Goal: Task Accomplishment & Management: Use online tool/utility

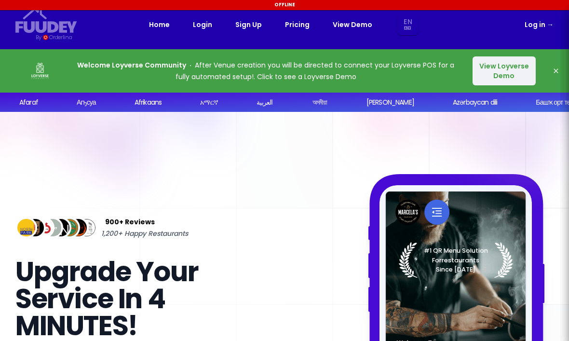
select select "en"
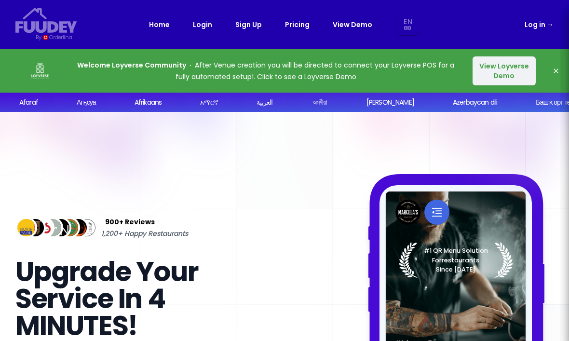
select select "en"
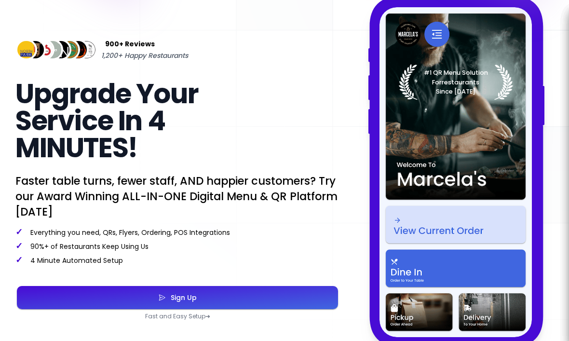
select select "en"
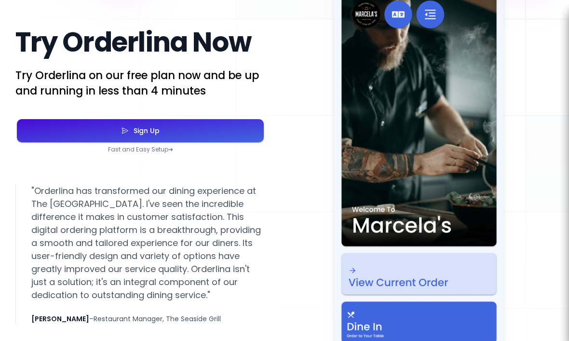
scroll to position [1745, 0]
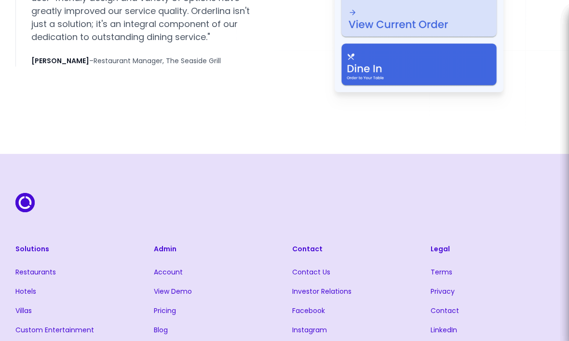
select select "en"
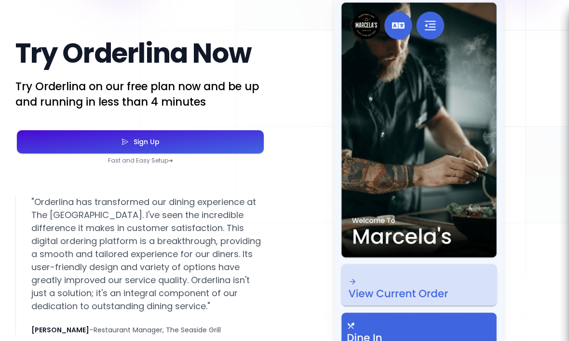
scroll to position [1725, 0]
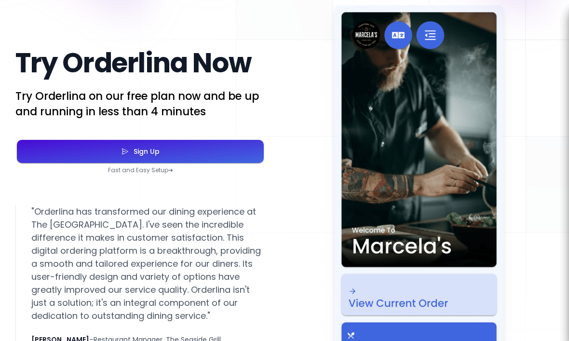
click at [136, 163] on button "Sign Up" at bounding box center [140, 151] width 247 height 23
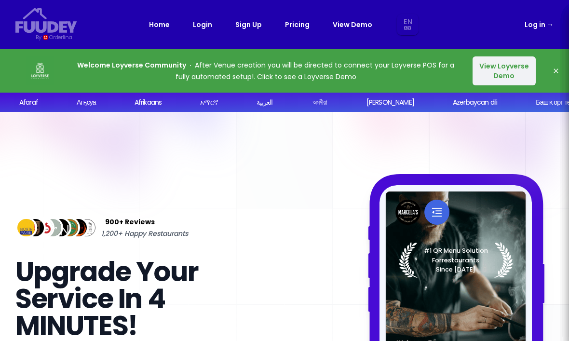
select select "en"
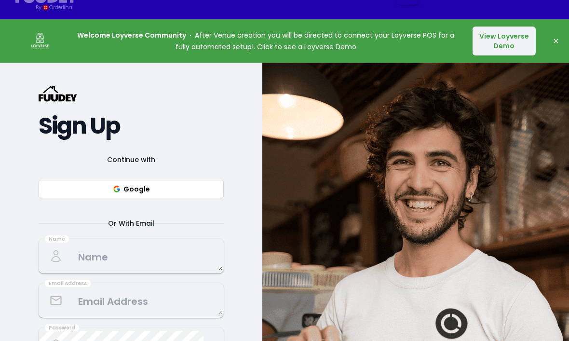
select select "en"
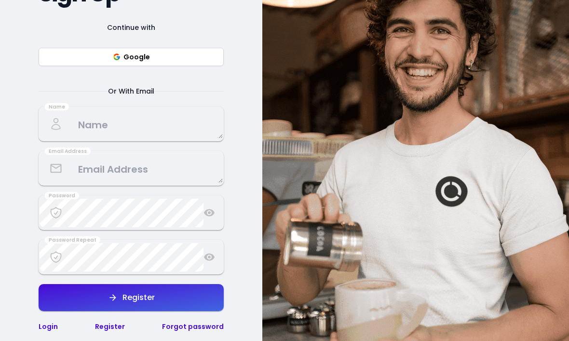
scroll to position [164, 0]
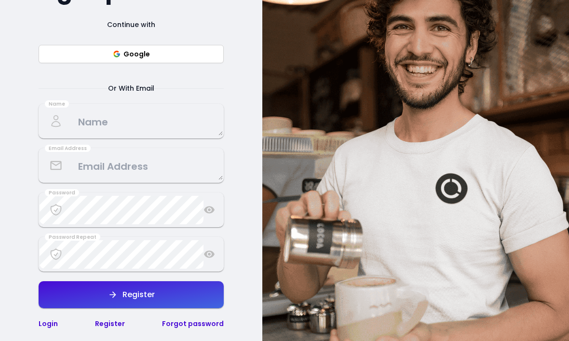
select select "en"
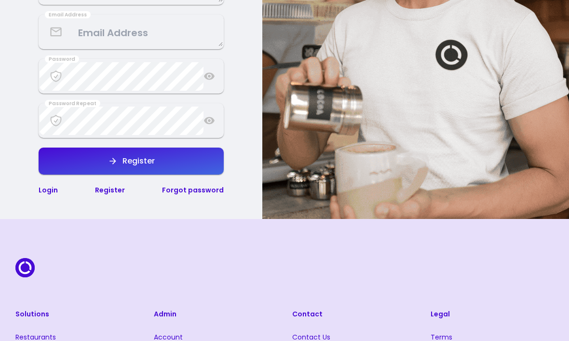
scroll to position [299, 0]
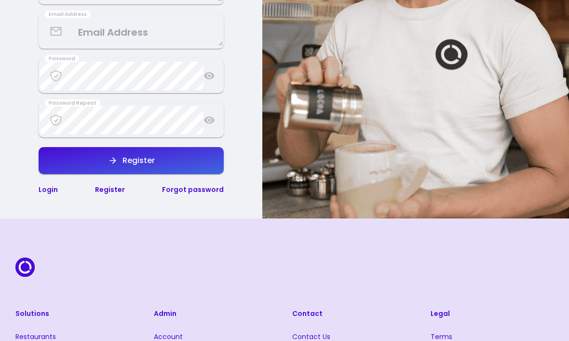
click at [45, 189] on link "Login" at bounding box center [48, 190] width 19 height 10
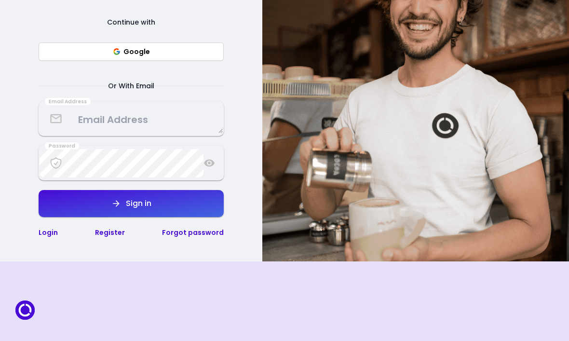
select select "en"
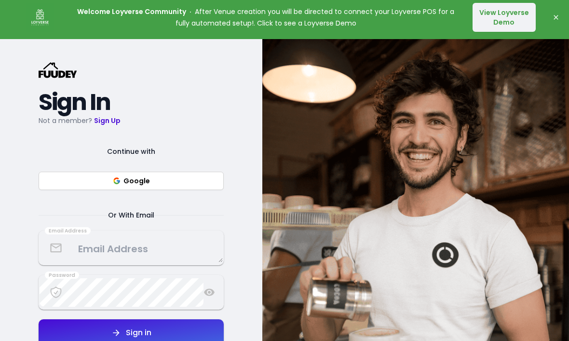
select select "en"
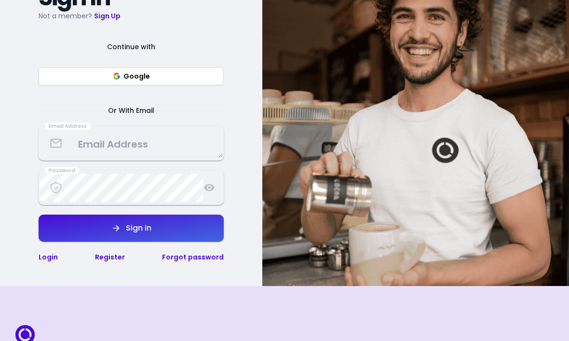
click at [94, 152] on textarea at bounding box center [131, 144] width 183 height 28
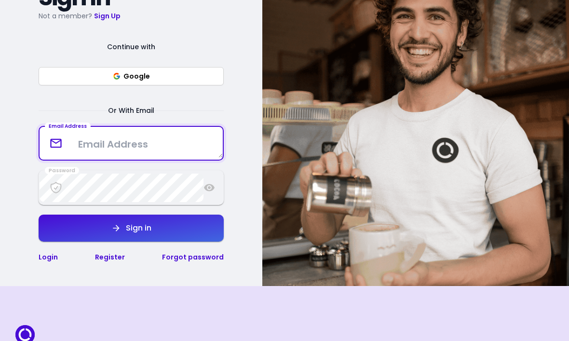
scroll to position [158, 0]
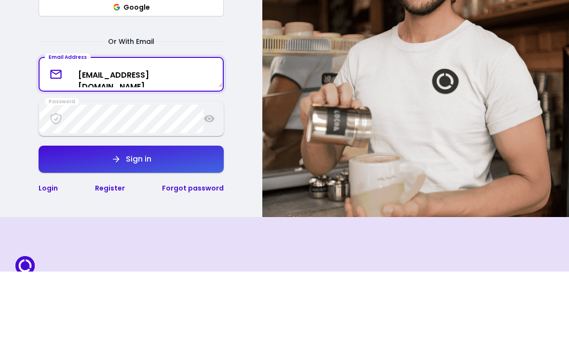
type textarea "[EMAIL_ADDRESS][DOMAIN_NAME]"
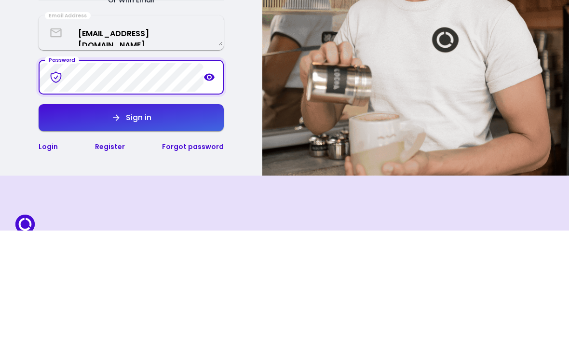
click at [176, 215] on button "Sign in" at bounding box center [131, 228] width 185 height 27
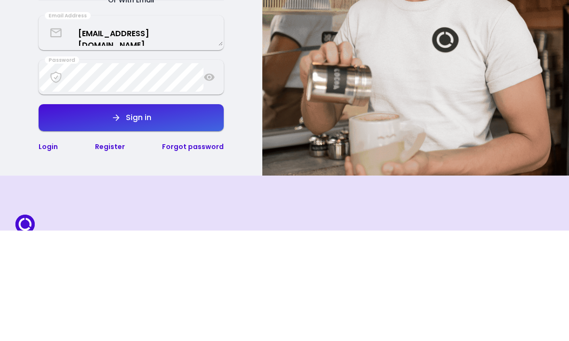
scroll to position [269, 0]
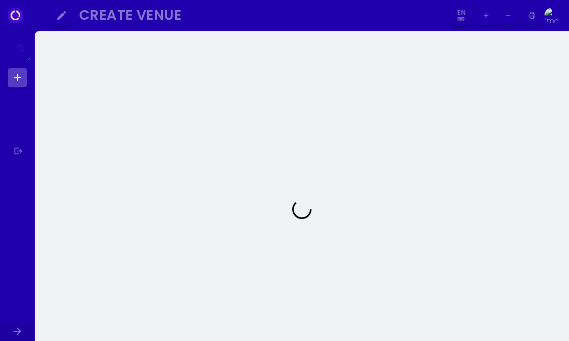
select select "en"
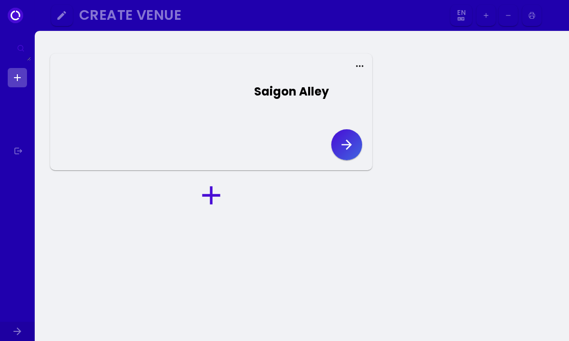
select select "en"
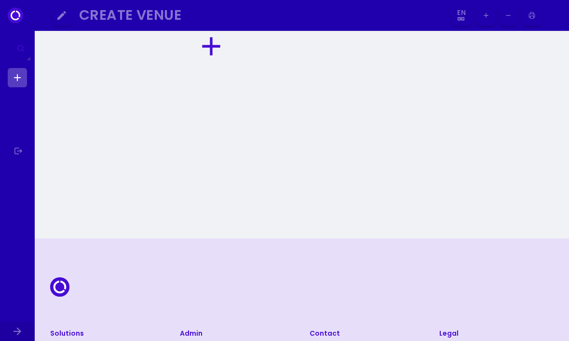
select select "en"
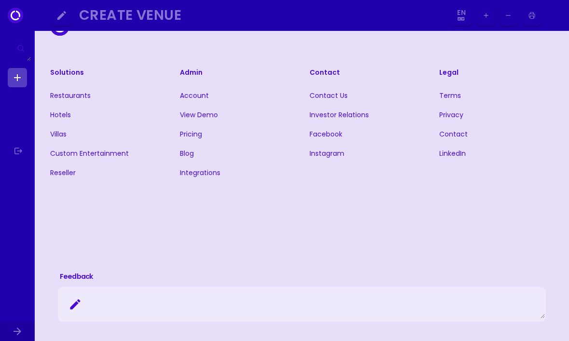
scroll to position [411, 0]
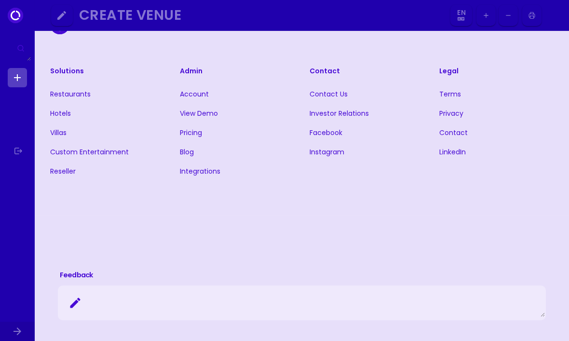
click at [189, 137] on link "Pricing" at bounding box center [191, 133] width 22 height 10
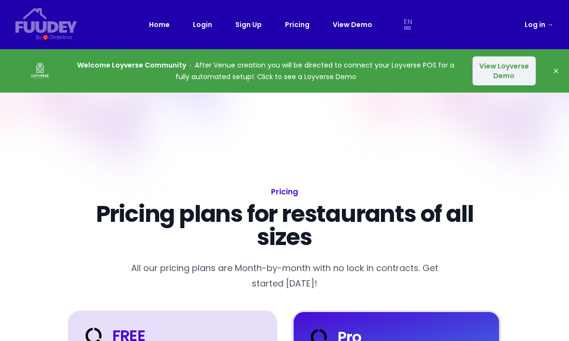
select select "en"
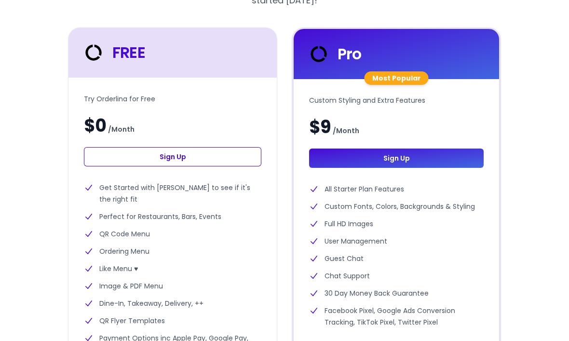
scroll to position [283, 0]
click at [157, 153] on link "Sign Up" at bounding box center [172, 156] width 177 height 19
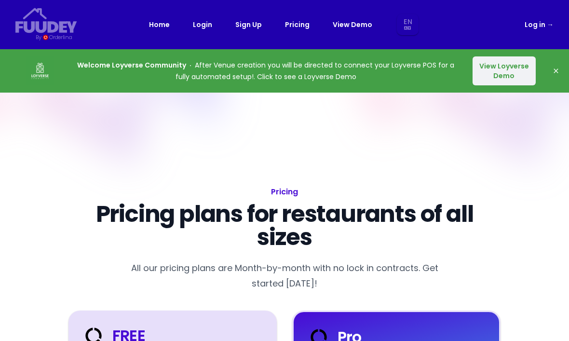
select select "en"
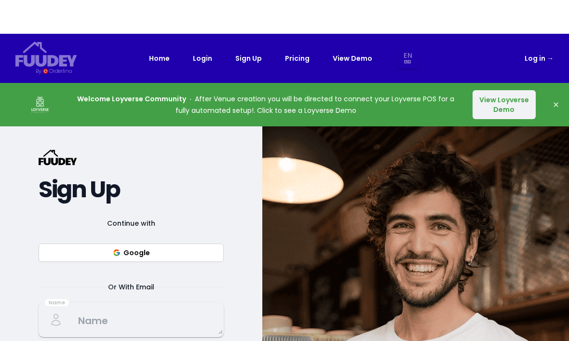
select select "en"
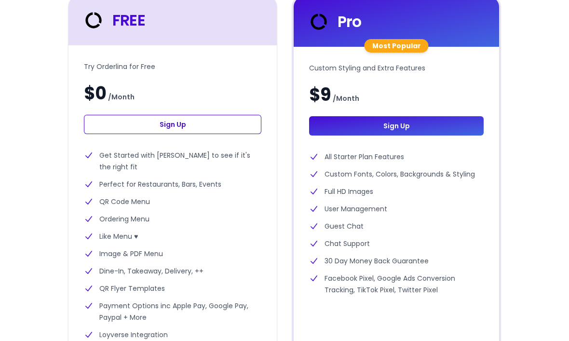
select select "en"
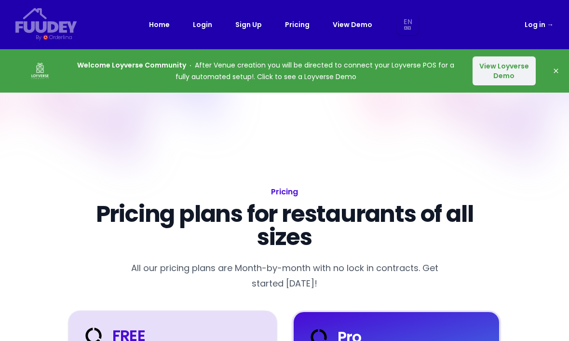
click at [167, 16] on div "Home Login Sign Up Pricing View Demo En Aa Ab Af Am Ar As Ay Az Ba Be Bg Bh Bi …" at bounding box center [284, 25] width 271 height 22
select select "en"
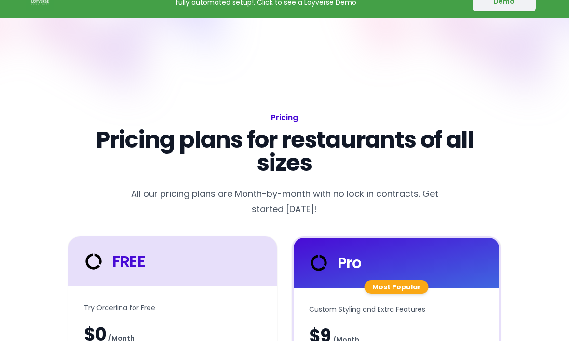
select select "en"
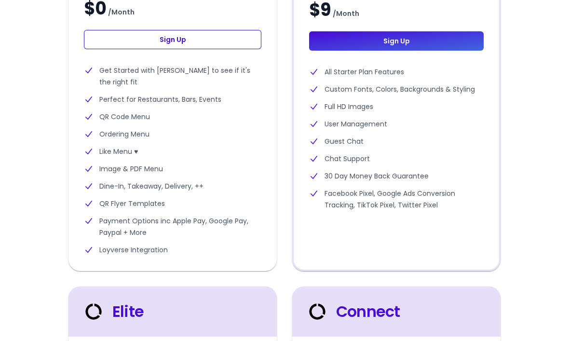
select select "en"
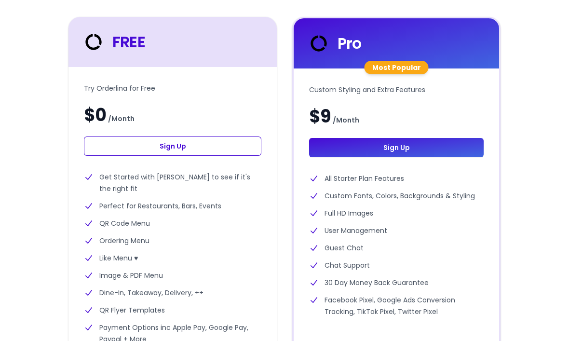
scroll to position [293, 0]
click at [181, 142] on link "Sign Up" at bounding box center [172, 146] width 177 height 19
select select "en"
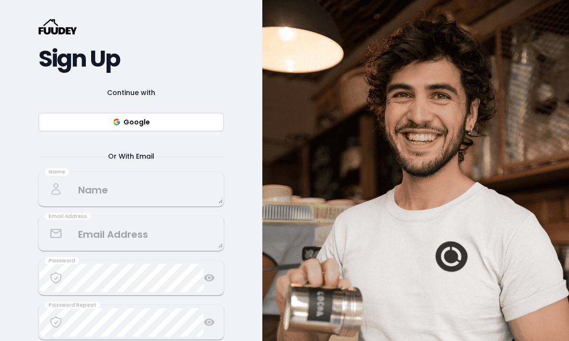
select select "en"
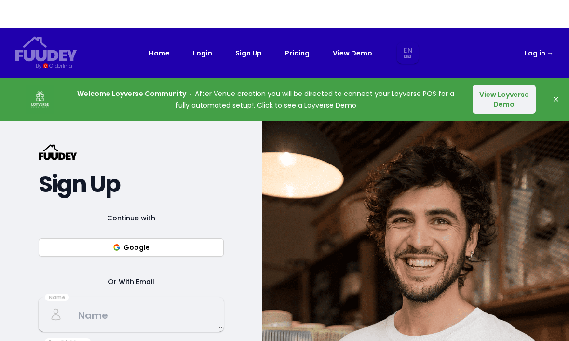
select select "en"
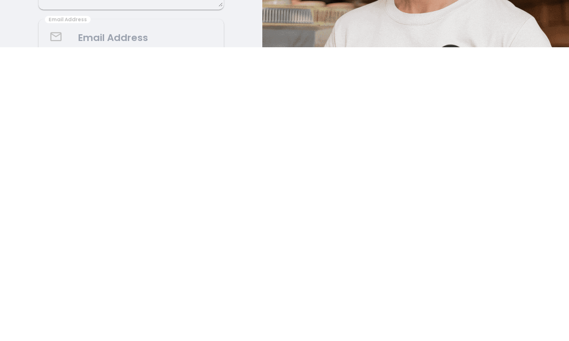
select select "en"
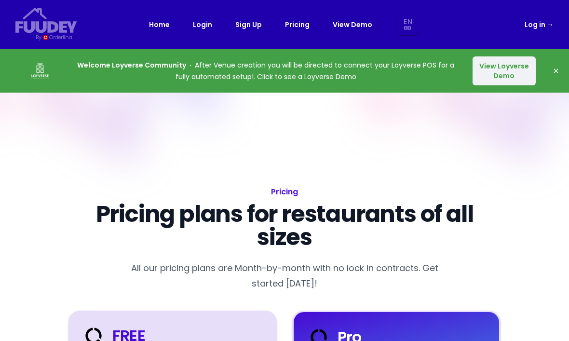
click at [489, 66] on button "View Loyverse Demo" at bounding box center [504, 70] width 63 height 29
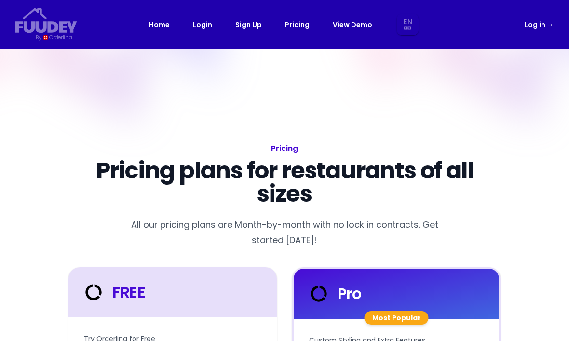
select select "en"
click at [158, 22] on link "Home" at bounding box center [159, 25] width 21 height 12
select select "en"
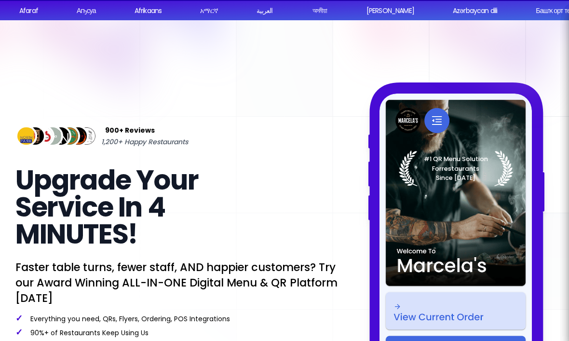
select select "en"
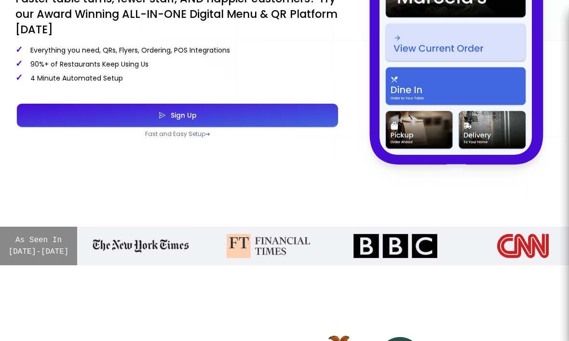
scroll to position [179, 0]
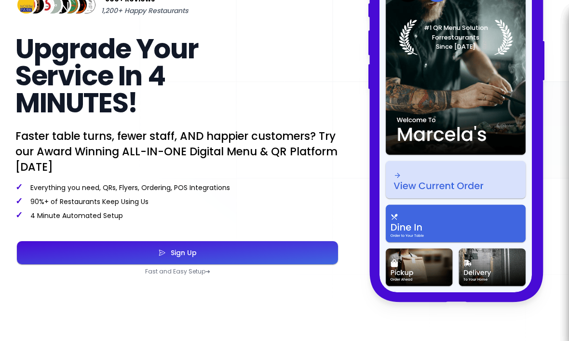
select select "en"
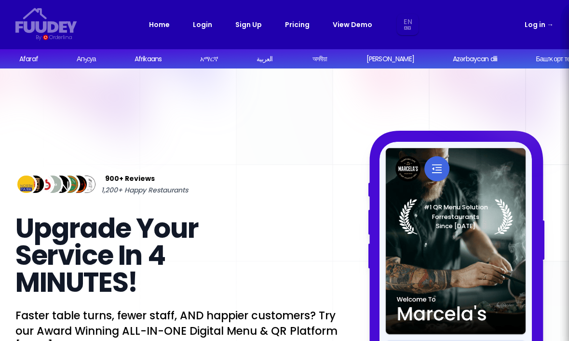
click at [534, 26] on link "Log in →" at bounding box center [539, 25] width 29 height 12
select select "en"
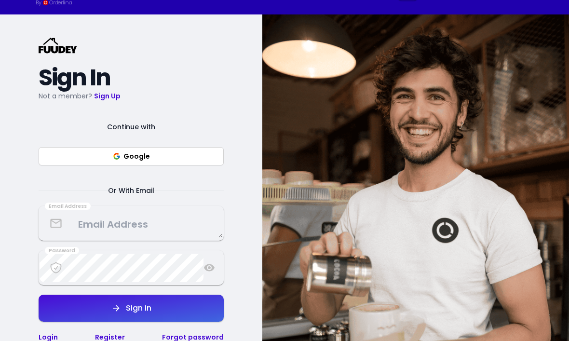
select select "en"
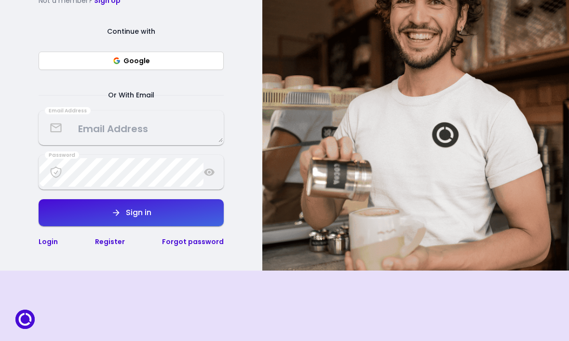
click at [98, 135] on textarea at bounding box center [131, 128] width 183 height 28
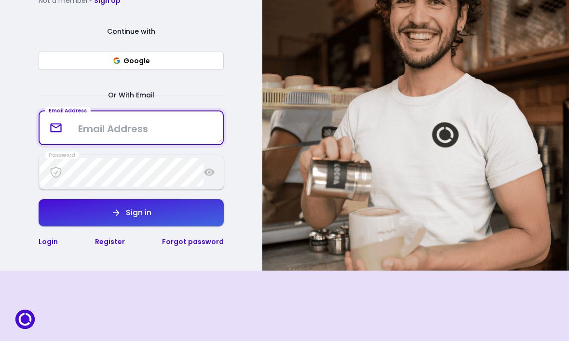
scroll to position [130, 0]
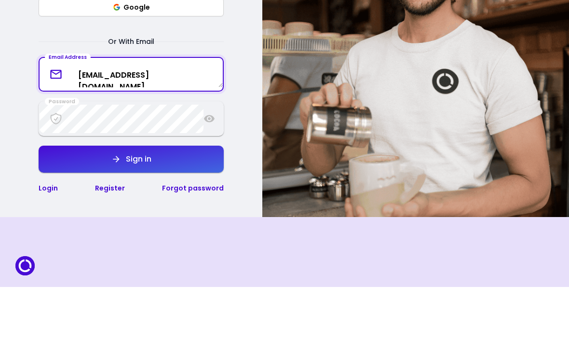
type textarea "[EMAIL_ADDRESS][DOMAIN_NAME]"
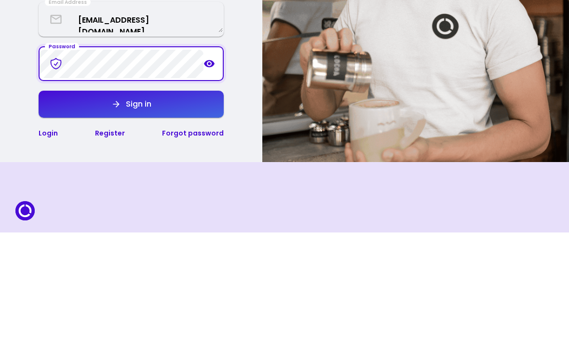
click at [150, 209] on div "Sign in" at bounding box center [136, 213] width 30 height 8
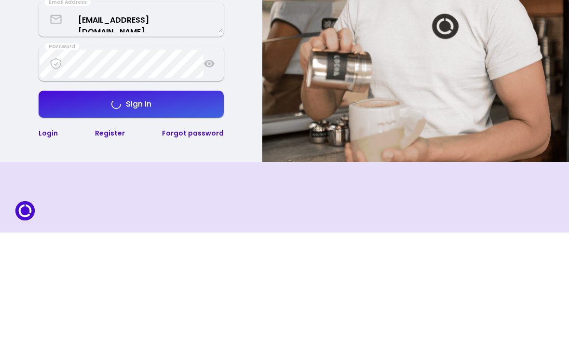
scroll to position [239, 0]
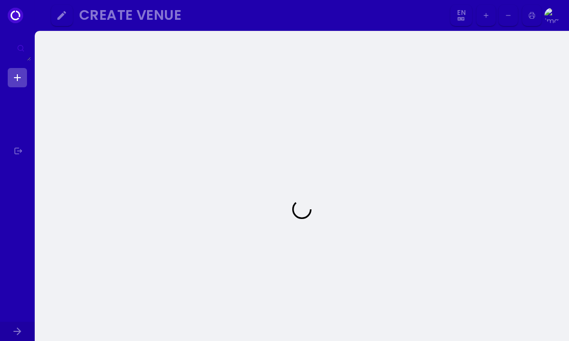
select select "en"
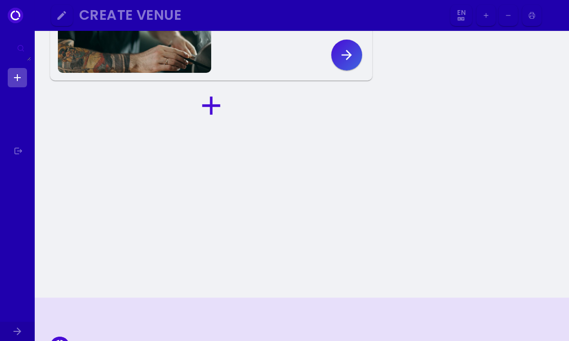
select select "en"
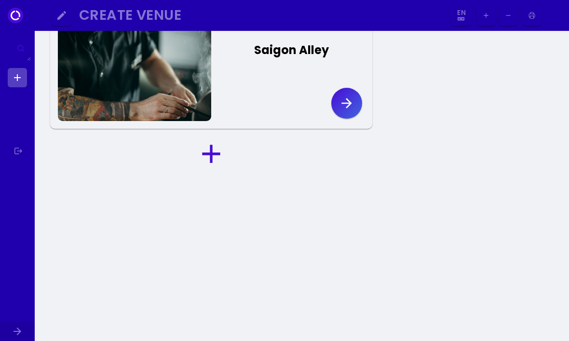
scroll to position [35, 0]
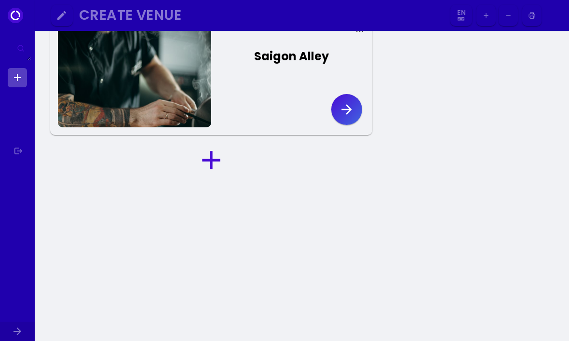
click at [351, 106] on icon "button" at bounding box center [346, 109] width 15 height 15
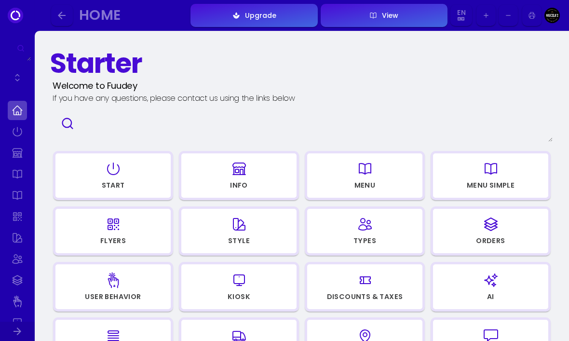
click at [397, 21] on button "View" at bounding box center [384, 15] width 127 height 23
click at [394, 163] on div "button" at bounding box center [364, 168] width 106 height 23
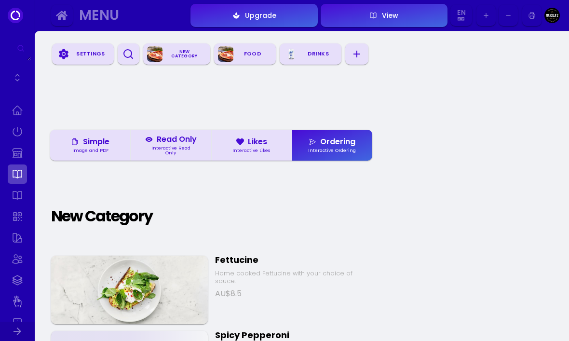
click at [99, 54] on div "Settings" at bounding box center [90, 54] width 39 height 14
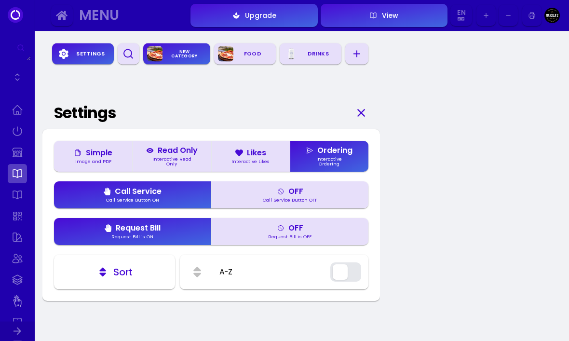
scroll to position [33, 0]
click at [69, 54] on icon "button" at bounding box center [64, 54] width 12 height 12
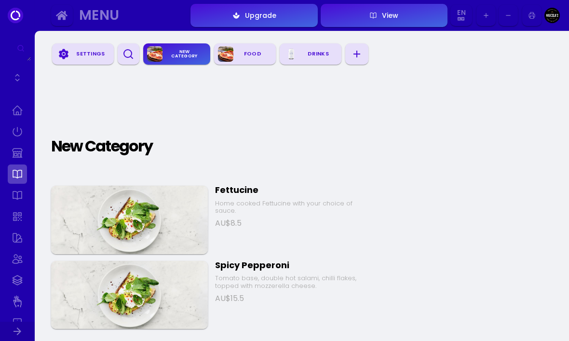
scroll to position [0, 0]
click at [24, 108] on link at bounding box center [17, 110] width 19 height 19
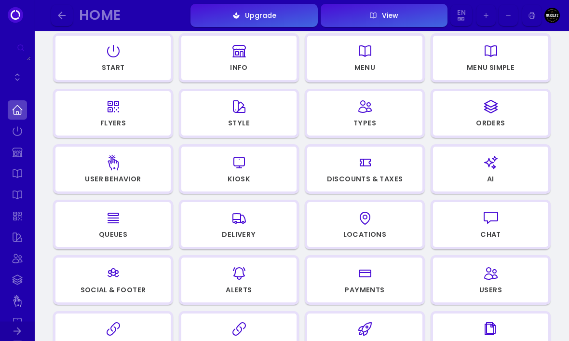
scroll to position [118, 0]
click at [243, 328] on icon "button" at bounding box center [239, 329] width 13 height 13
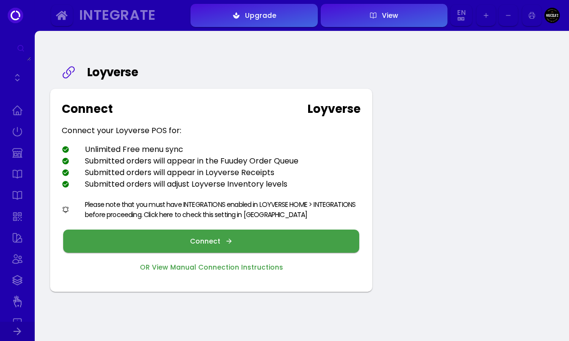
click at [209, 246] on button "Connect" at bounding box center [211, 241] width 296 height 23
